Goal: Find specific page/section: Find specific page/section

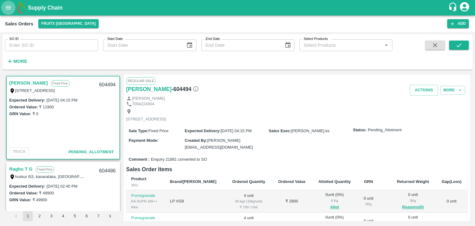
drag, startPoint x: 0, startPoint y: 0, endPoint x: 7, endPoint y: 13, distance: 14.4
click at [7, 13] on button "open drawer" at bounding box center [8, 8] width 14 height 14
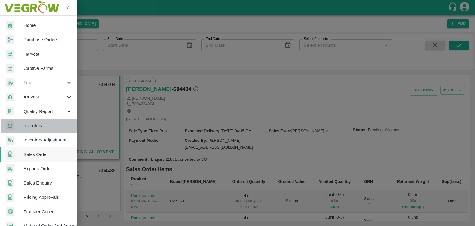
click at [35, 122] on span "Inventory" at bounding box center [48, 125] width 49 height 7
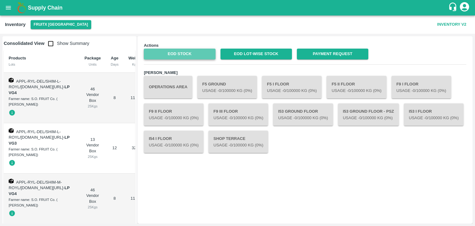
click at [194, 49] on link "EOD Stock" at bounding box center [179, 54] width 71 height 11
click at [6, 8] on icon "open drawer" at bounding box center [8, 7] width 7 height 7
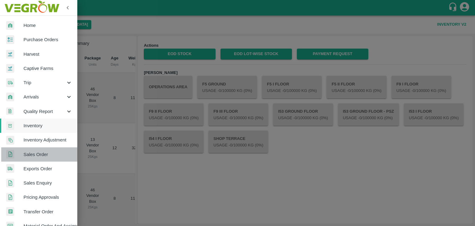
click at [40, 155] on span "Sales Order" at bounding box center [48, 154] width 49 height 7
